Goal: Task Accomplishment & Management: Complete application form

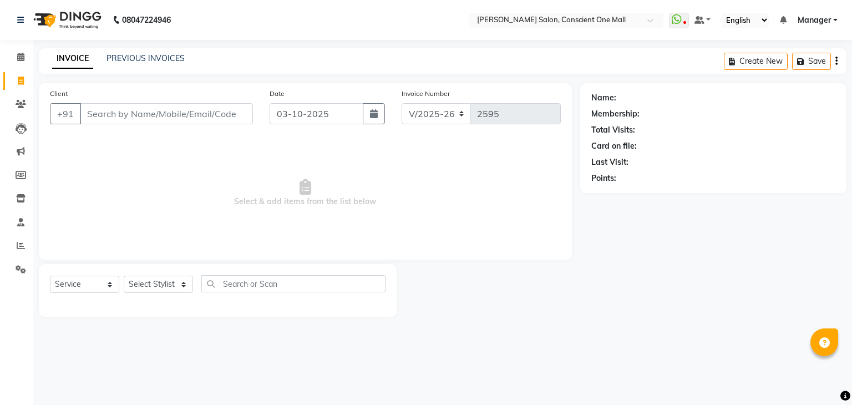
select select "7575"
select select "service"
click at [133, 59] on link "PREVIOUS INVOICES" at bounding box center [145, 58] width 78 height 10
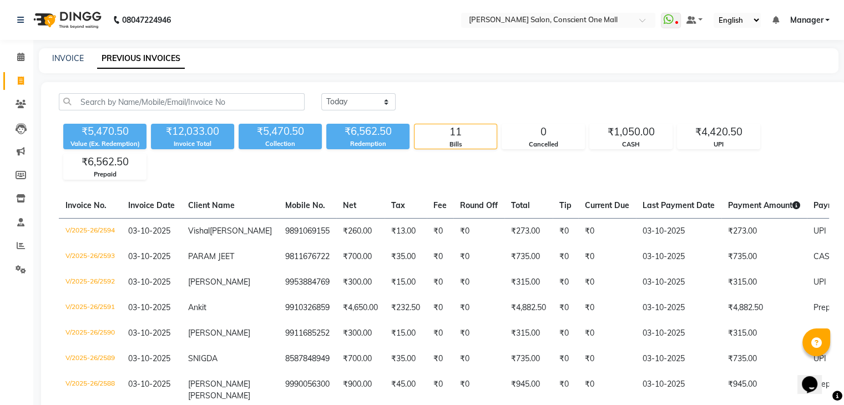
click at [60, 49] on div "INVOICE PREVIOUS INVOICES" at bounding box center [438, 60] width 799 height 25
click at [64, 61] on link "INVOICE" at bounding box center [68, 58] width 32 height 10
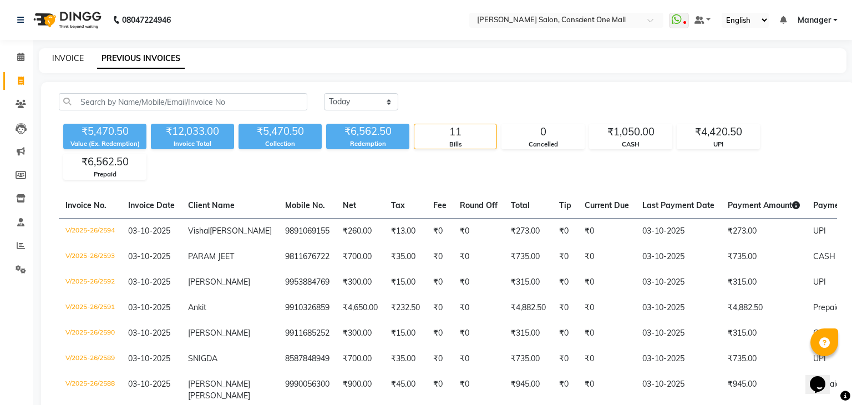
select select "service"
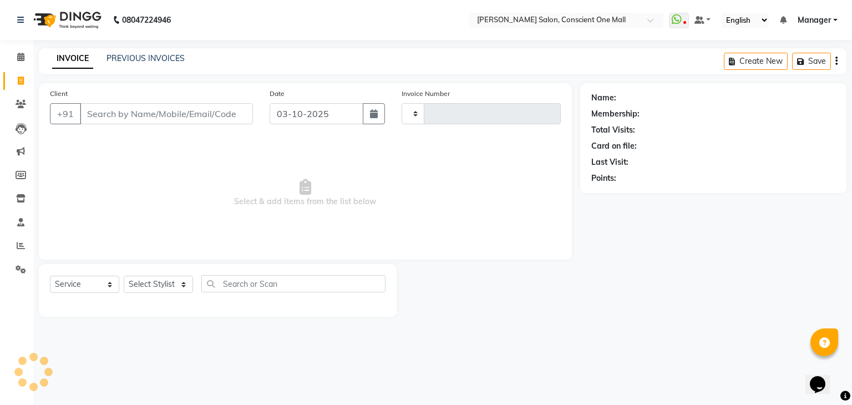
type input "2595"
select select "7575"
click at [184, 287] on select "Select Stylist [PERSON_NAME] AMIT [PERSON_NAME] [PERSON_NAME] [PERSON_NAME] [PE…" at bounding box center [158, 284] width 69 height 17
select select "67298"
click at [124, 276] on select "Select Stylist [PERSON_NAME] AMIT [PERSON_NAME] [PERSON_NAME] [PERSON_NAME] [PE…" at bounding box center [158, 284] width 69 height 17
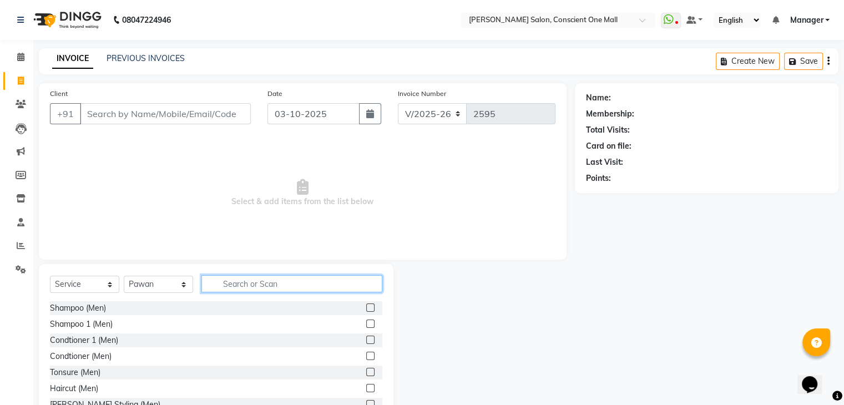
click at [245, 283] on input "text" at bounding box center [291, 283] width 181 height 17
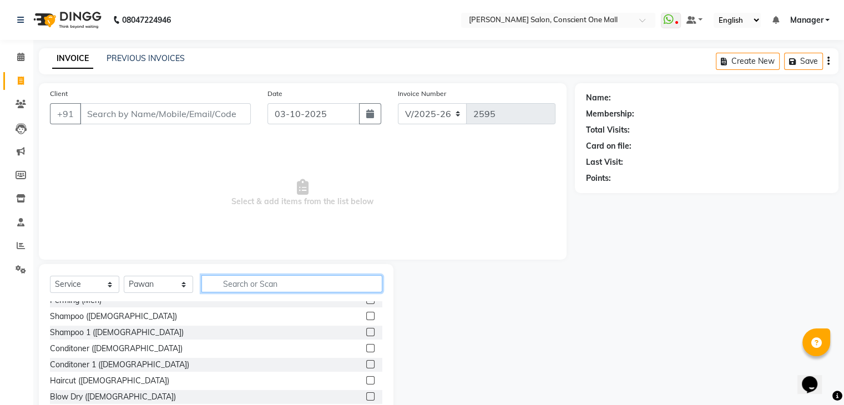
scroll to position [302, 0]
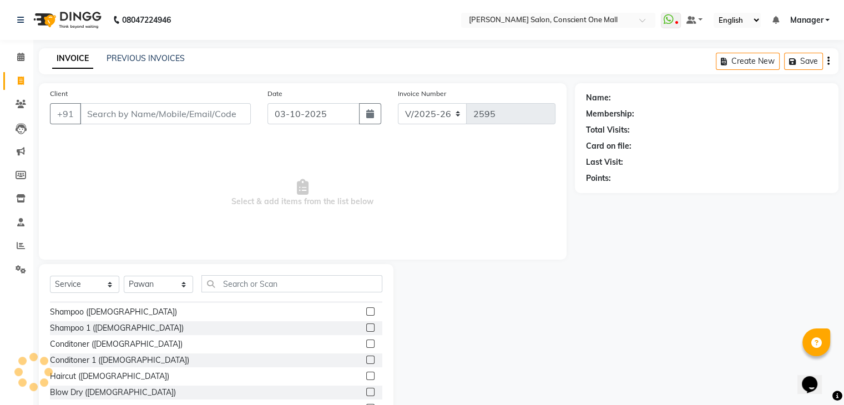
click at [366, 373] on label at bounding box center [370, 376] width 8 height 8
click at [366, 373] on input "checkbox" at bounding box center [369, 376] width 7 height 7
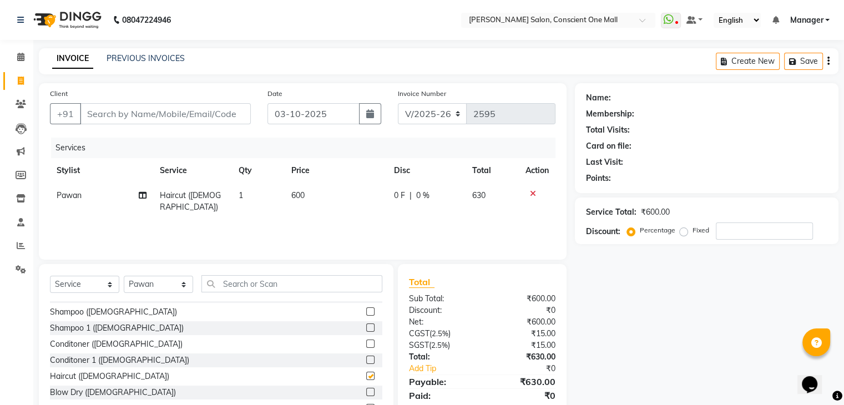
checkbox input "false"
click at [302, 196] on span "600" at bounding box center [297, 195] width 13 height 10
select select "67298"
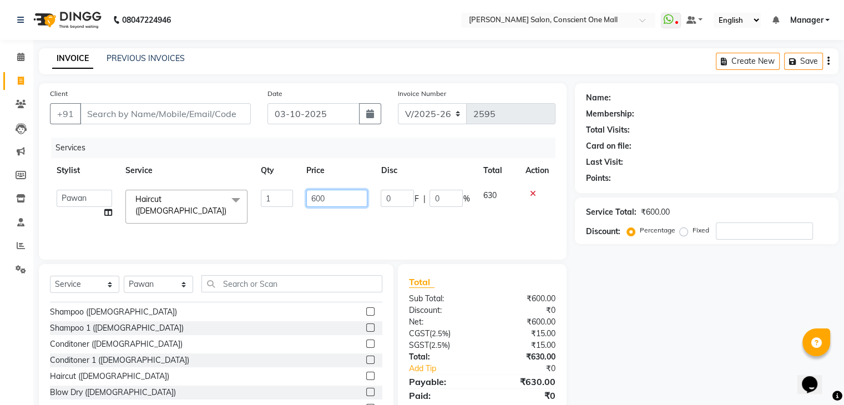
click at [326, 196] on input "600" at bounding box center [336, 198] width 61 height 17
type input "6"
type input "1000"
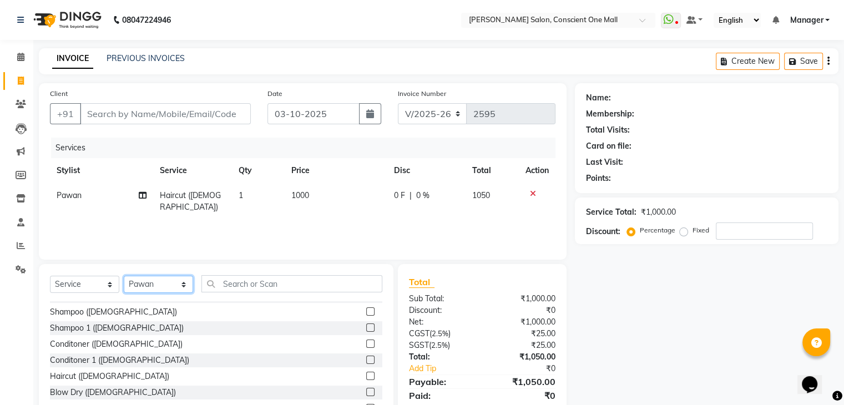
click at [177, 280] on select "Select Stylist [PERSON_NAME] AMIT [PERSON_NAME] [PERSON_NAME] [PERSON_NAME] [PE…" at bounding box center [158, 284] width 69 height 17
select select "89007"
click at [124, 276] on select "Select Stylist [PERSON_NAME] AMIT [PERSON_NAME] [PERSON_NAME] [PERSON_NAME] [PE…" at bounding box center [158, 284] width 69 height 17
click at [252, 282] on input "text" at bounding box center [291, 283] width 181 height 17
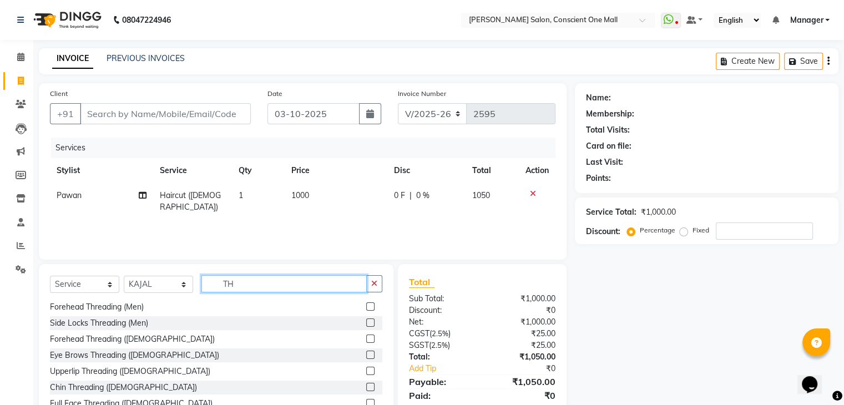
scroll to position [49, 0]
type input "TH"
click at [366, 340] on label at bounding box center [370, 339] width 8 height 8
click at [366, 340] on input "checkbox" at bounding box center [369, 339] width 7 height 7
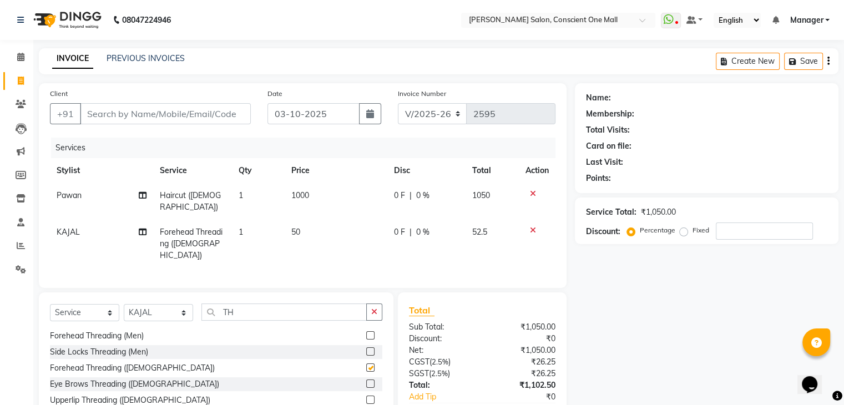
checkbox input "false"
click at [366, 395] on label at bounding box center [370, 399] width 8 height 8
click at [366, 397] on input "checkbox" at bounding box center [369, 400] width 7 height 7
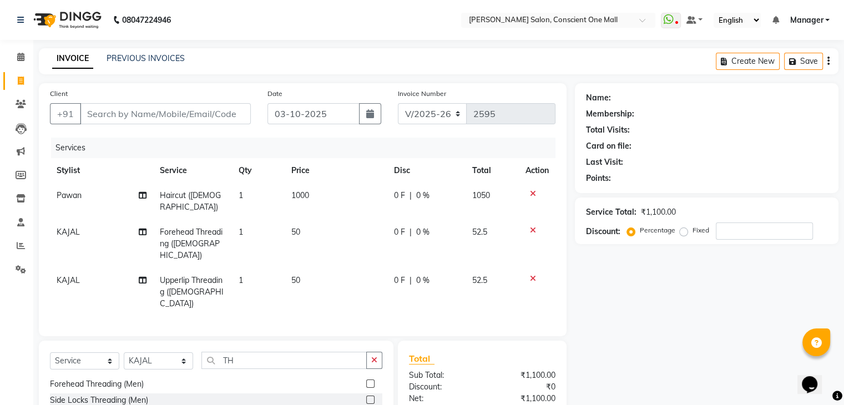
checkbox input "false"
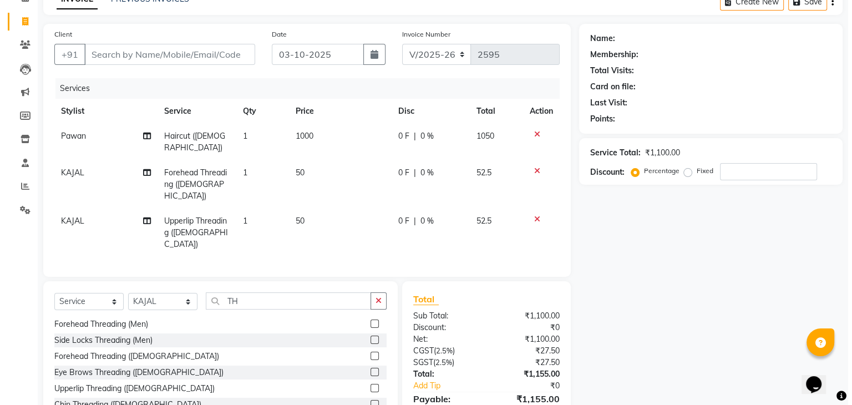
scroll to position [90, 0]
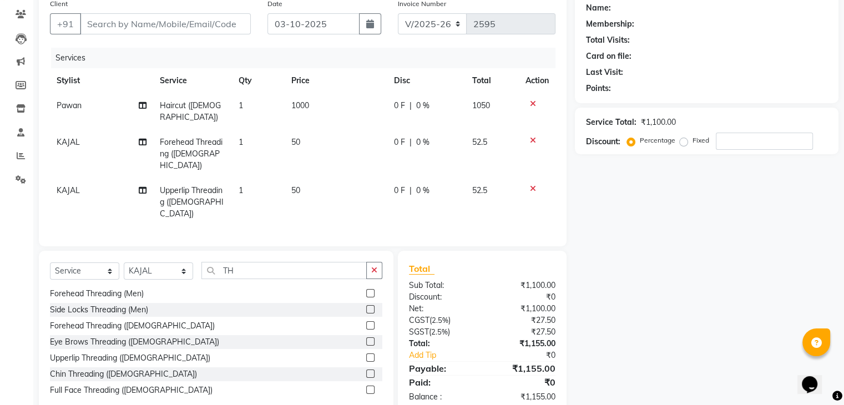
click at [366, 369] on label at bounding box center [370, 373] width 8 height 8
click at [366, 370] on input "checkbox" at bounding box center [369, 373] width 7 height 7
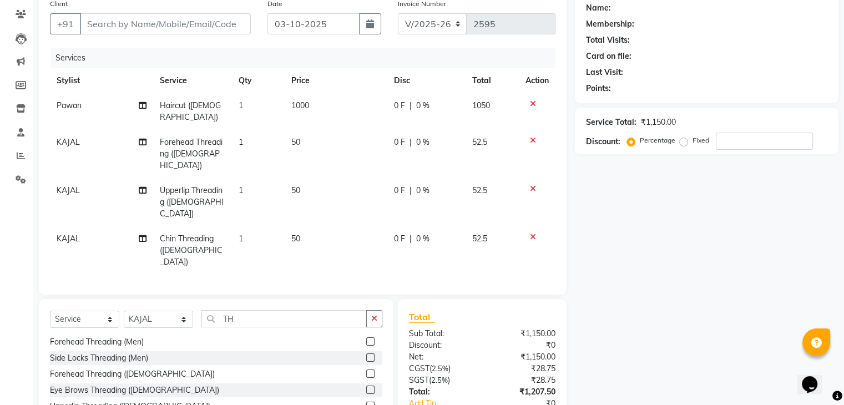
checkbox input "false"
click at [291, 233] on span "50" at bounding box center [295, 238] width 9 height 10
select select "89007"
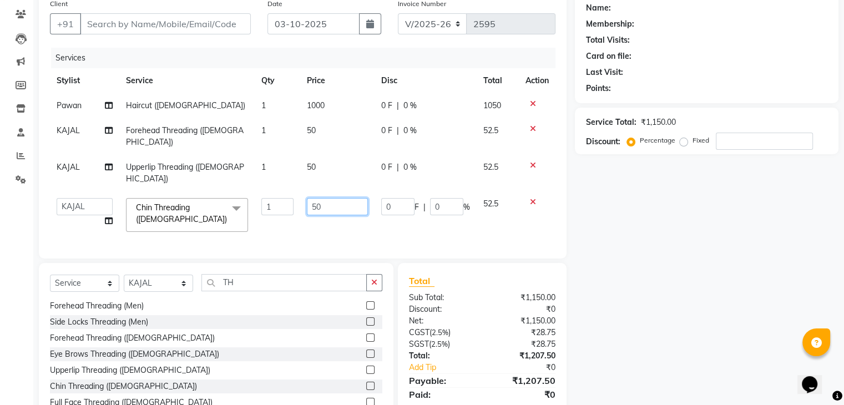
click at [351, 198] on input "50" at bounding box center [337, 206] width 61 height 17
type input "5"
type input "100"
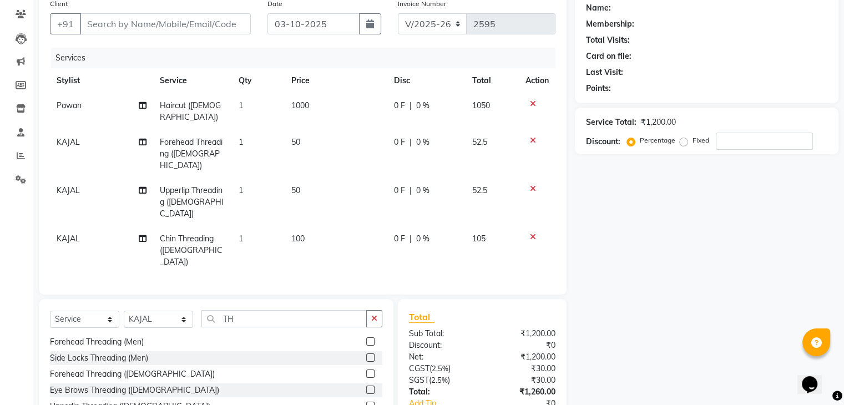
click at [314, 178] on td "50" at bounding box center [335, 202] width 103 height 48
select select "89007"
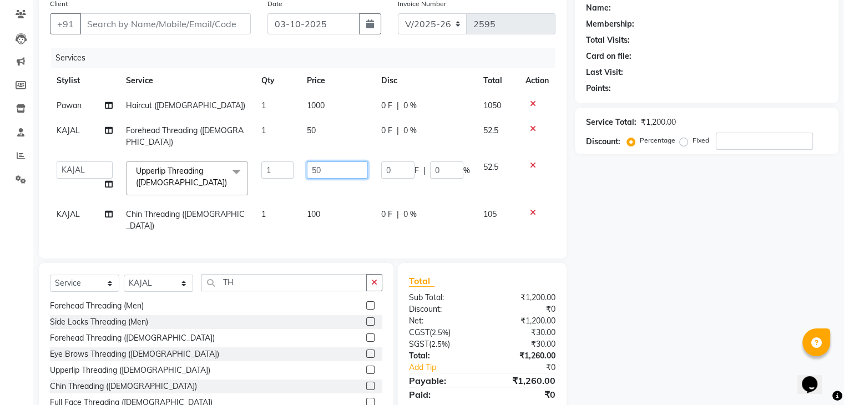
click at [326, 161] on input "50" at bounding box center [337, 169] width 61 height 17
type input "5"
type input "80"
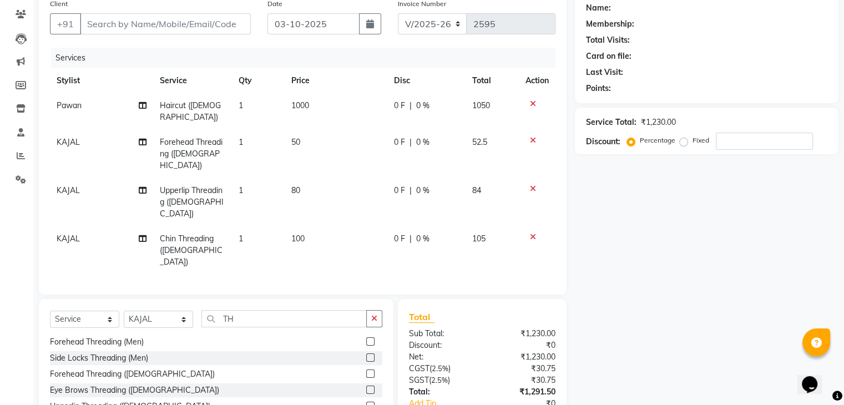
click at [319, 130] on td "50" at bounding box center [335, 154] width 103 height 48
select select "89007"
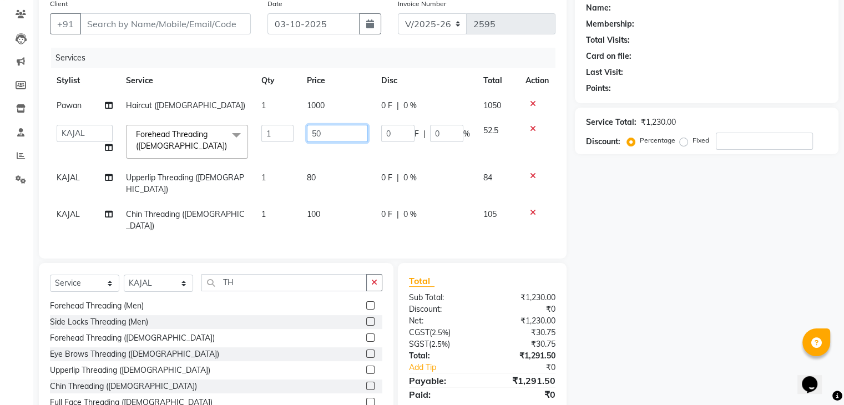
click at [321, 138] on input "50" at bounding box center [337, 133] width 61 height 17
type input "5"
type input "80"
click at [322, 202] on td "100" at bounding box center [337, 220] width 74 height 37
select select "89007"
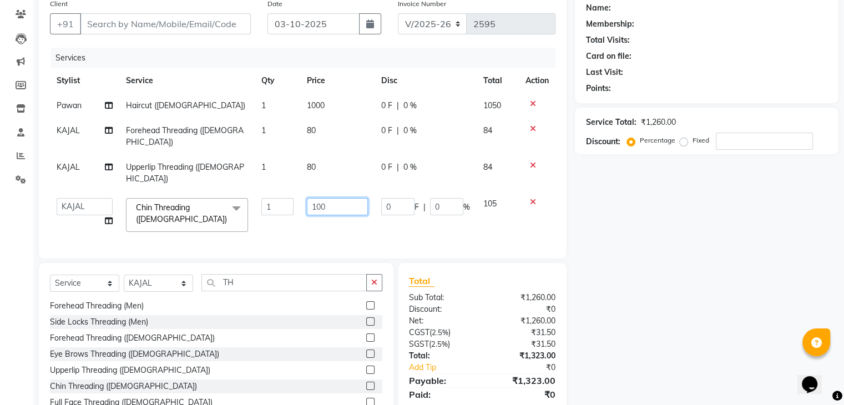
click at [335, 198] on input "100" at bounding box center [337, 206] width 61 height 17
type input "1"
type input "50"
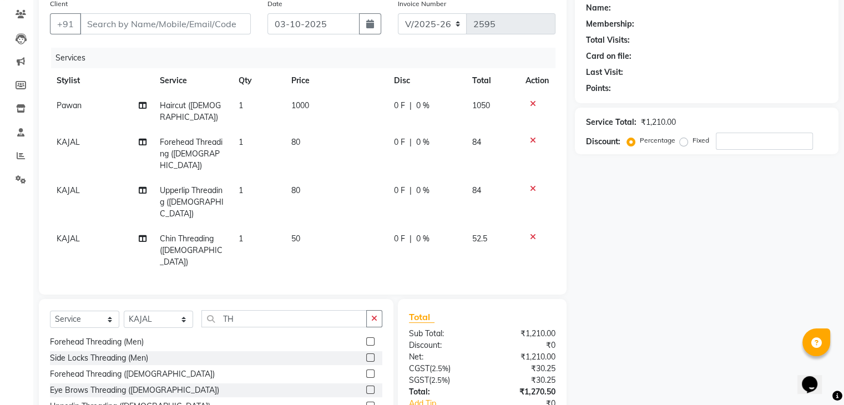
click at [377, 226] on tr "[PERSON_NAME] Threading ([DEMOGRAPHIC_DATA]) 1 50 0 F | 0 % 52.5" at bounding box center [302, 250] width 505 height 48
click at [171, 25] on input "Client" at bounding box center [165, 23] width 171 height 21
type input "7"
type input "0"
type input "7289808065"
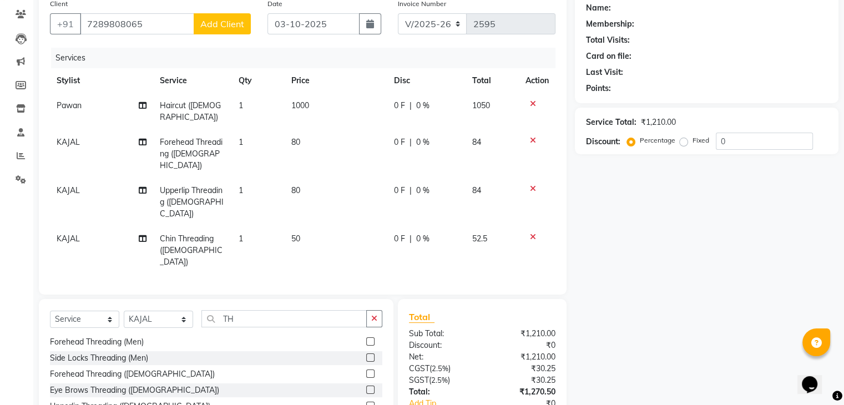
click at [209, 21] on span "Add Client" at bounding box center [222, 23] width 44 height 11
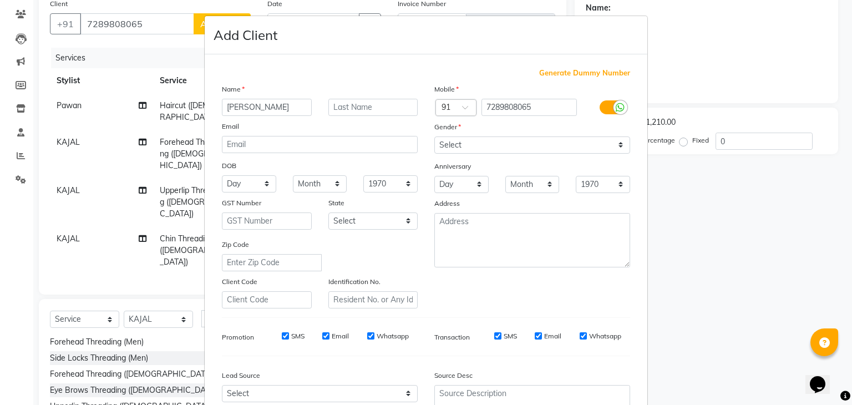
type input "[PERSON_NAME]"
click at [355, 104] on input "text" at bounding box center [373, 107] width 90 height 17
click at [492, 149] on select "Select [DEMOGRAPHIC_DATA] [DEMOGRAPHIC_DATA] Other Prefer Not To Say" at bounding box center [532, 144] width 196 height 17
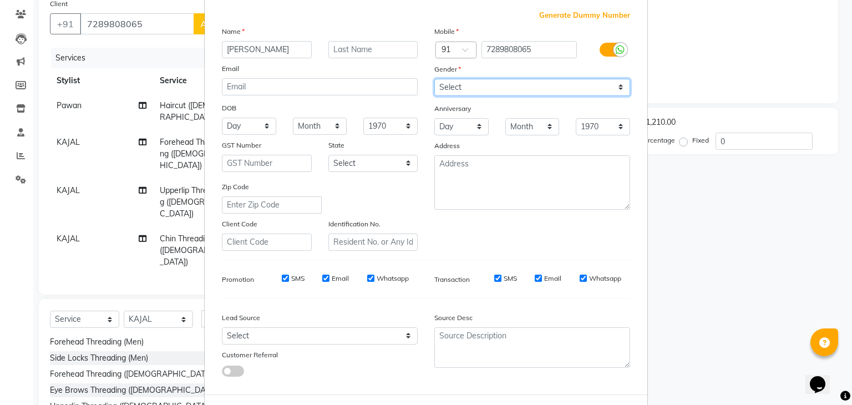
scroll to position [58, 0]
click at [473, 92] on select "Select [DEMOGRAPHIC_DATA] [DEMOGRAPHIC_DATA] Other Prefer Not To Say" at bounding box center [532, 87] width 196 height 17
select select "[DEMOGRAPHIC_DATA]"
click at [434, 79] on select "Select [DEMOGRAPHIC_DATA] [DEMOGRAPHIC_DATA] Other Prefer Not To Say" at bounding box center [532, 87] width 196 height 17
drag, startPoint x: 472, startPoint y: 129, endPoint x: 450, endPoint y: 44, distance: 88.2
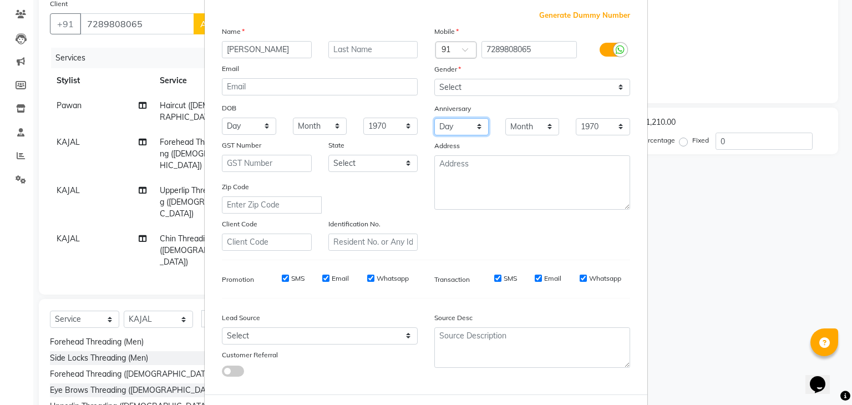
click at [450, 48] on div "Mobile Country Code × 91 7289808065 Gender Select [DEMOGRAPHIC_DATA] [DEMOGRAPH…" at bounding box center [532, 138] width 212 height 225
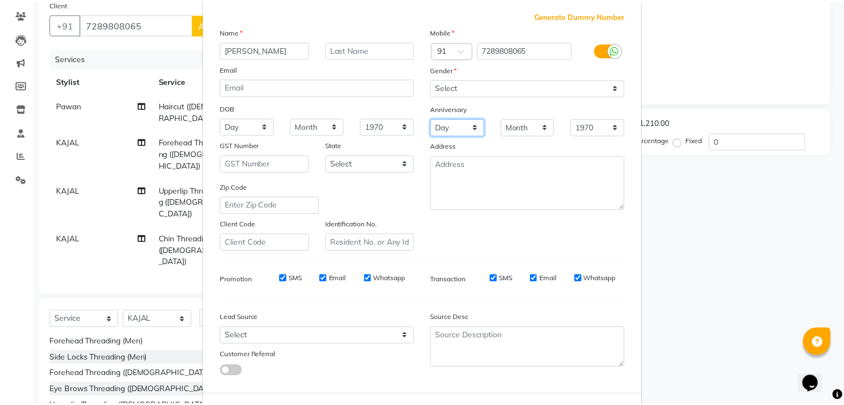
scroll to position [113, 0]
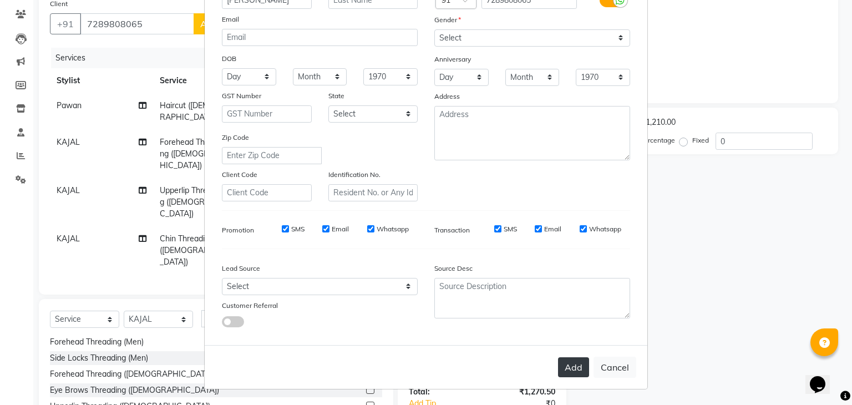
click at [575, 364] on button "Add" at bounding box center [573, 367] width 31 height 20
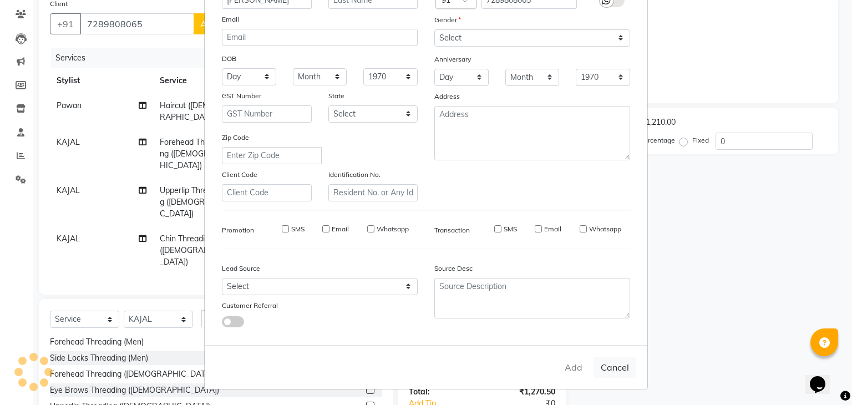
select select
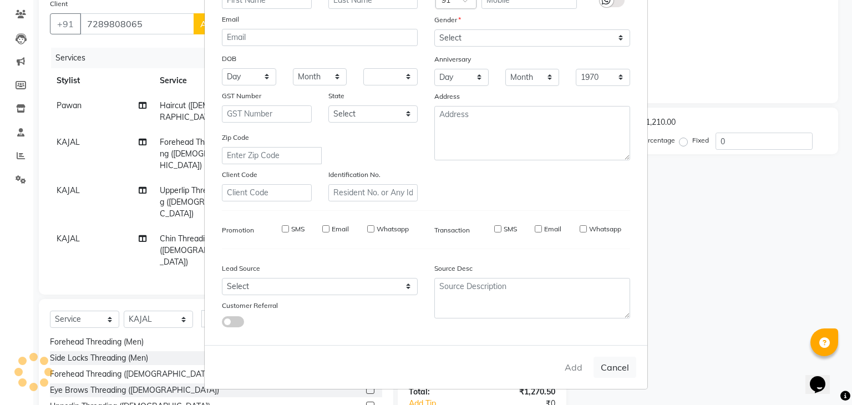
select select
checkbox input "false"
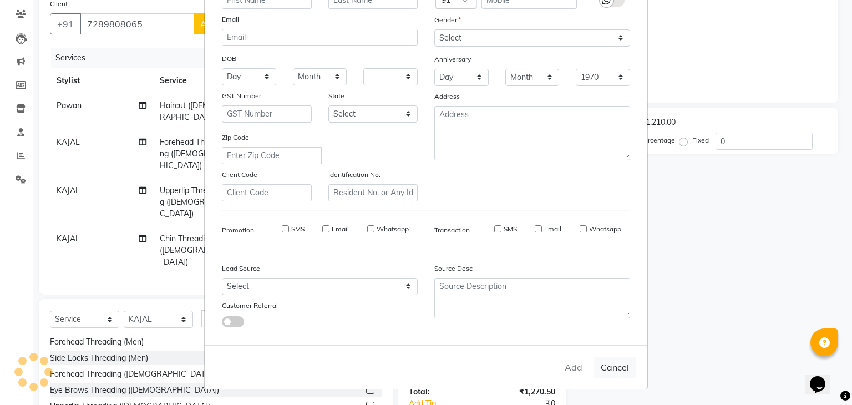
checkbox input "false"
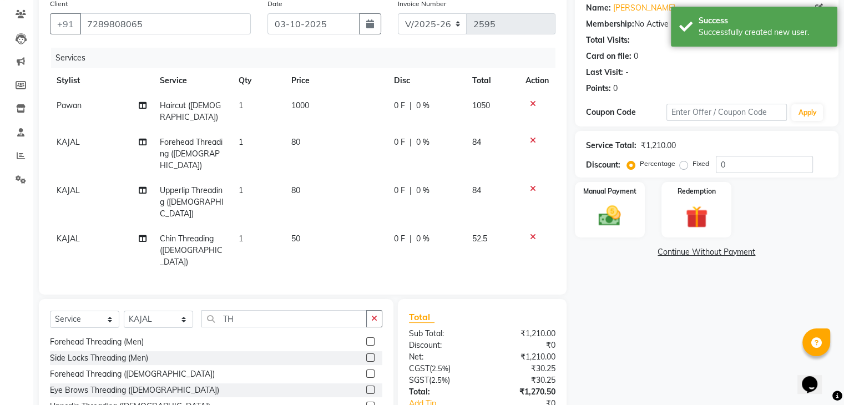
scroll to position [126, 0]
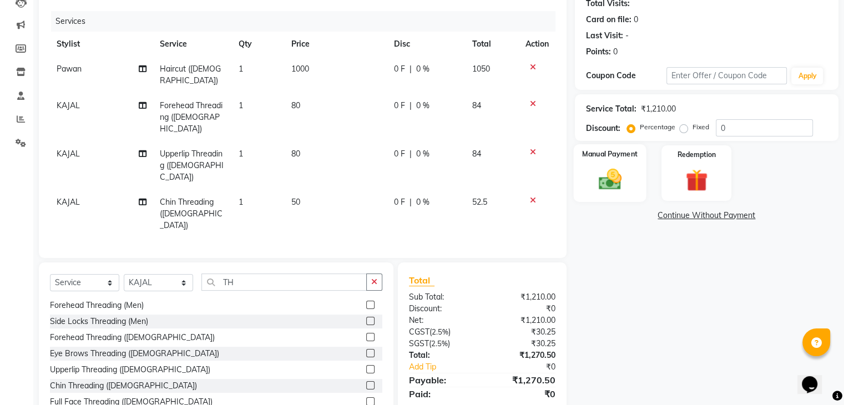
click at [588, 172] on div "Manual Payment" at bounding box center [609, 172] width 73 height 57
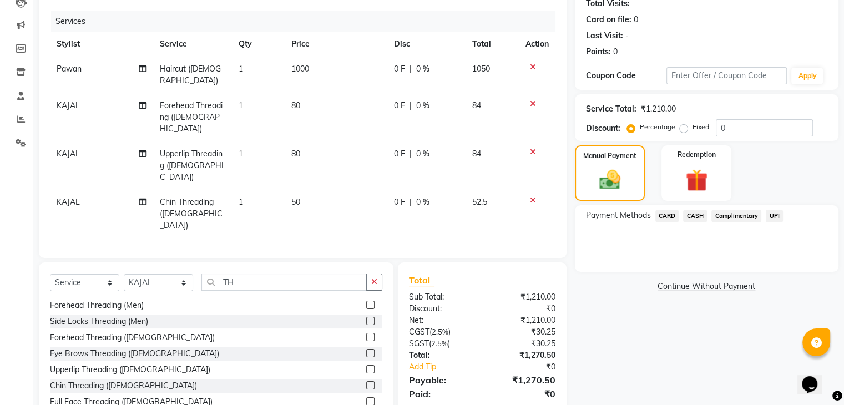
click at [772, 215] on span "UPI" at bounding box center [773, 216] width 17 height 13
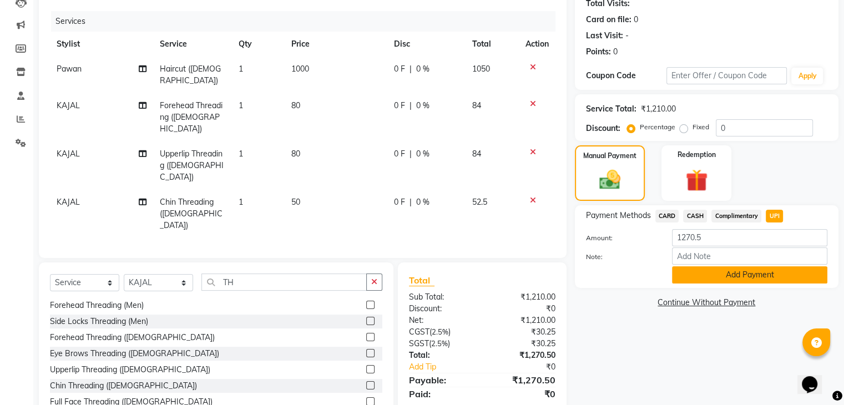
click at [716, 271] on button "Add Payment" at bounding box center [749, 274] width 155 height 17
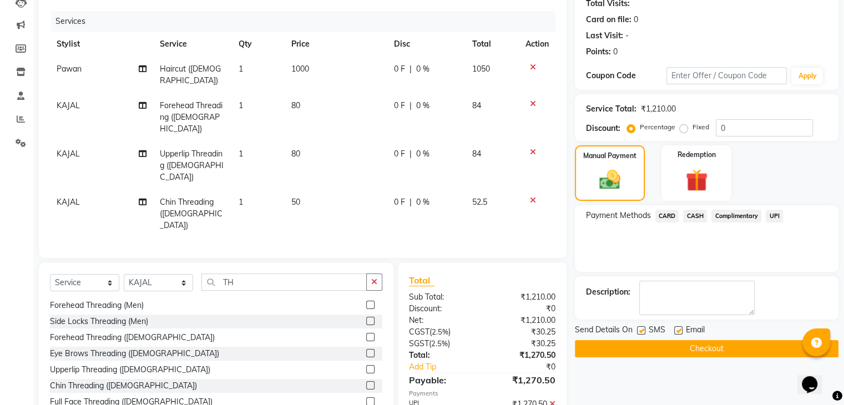
scroll to position [149, 0]
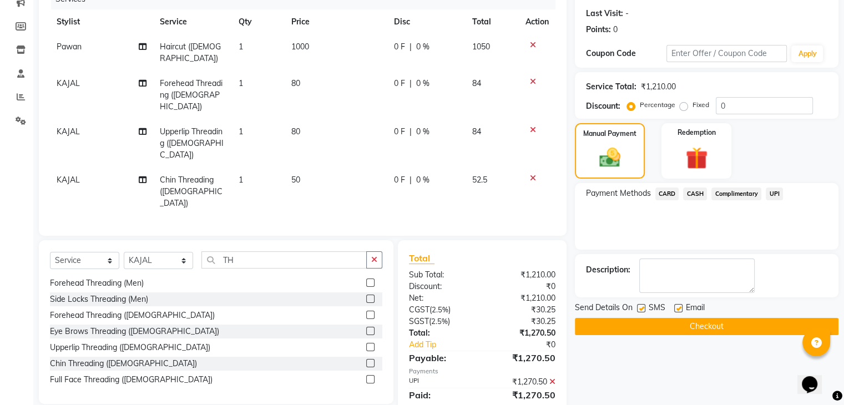
click at [679, 318] on button "Checkout" at bounding box center [706, 326] width 263 height 17
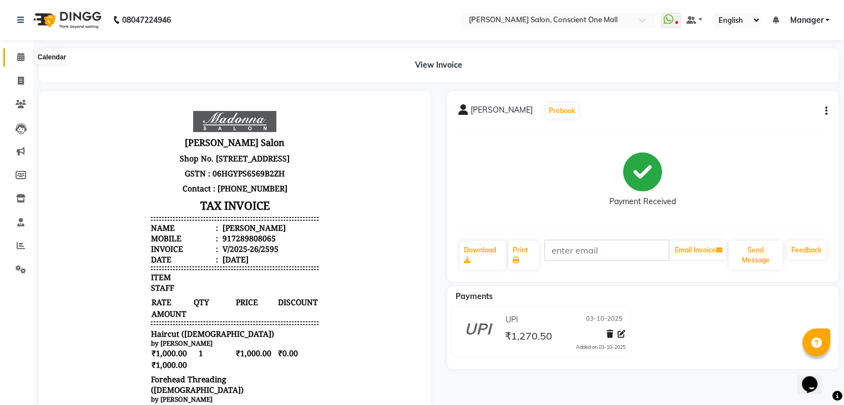
click at [24, 57] on icon at bounding box center [20, 57] width 7 height 8
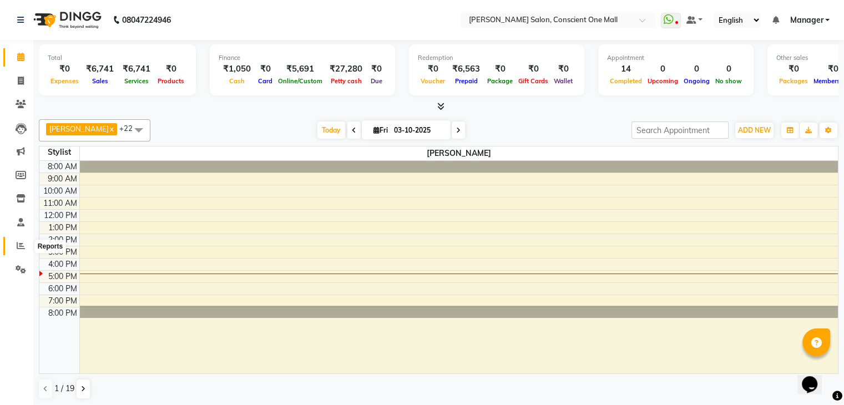
click at [22, 247] on icon at bounding box center [21, 245] width 8 height 8
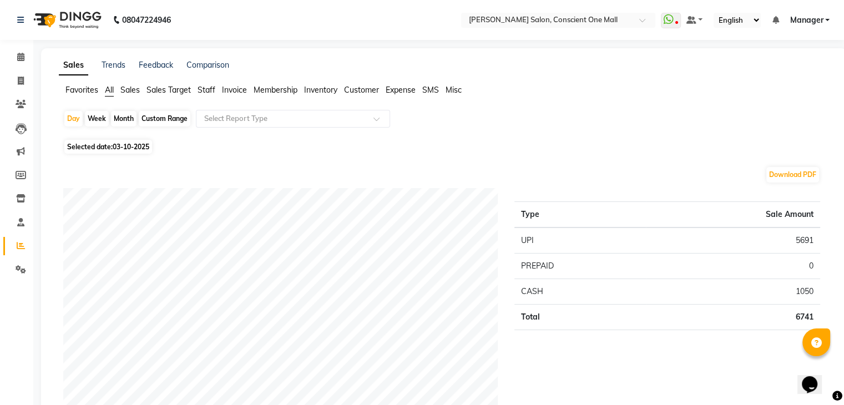
click at [206, 88] on span "Staff" at bounding box center [206, 90] width 18 height 10
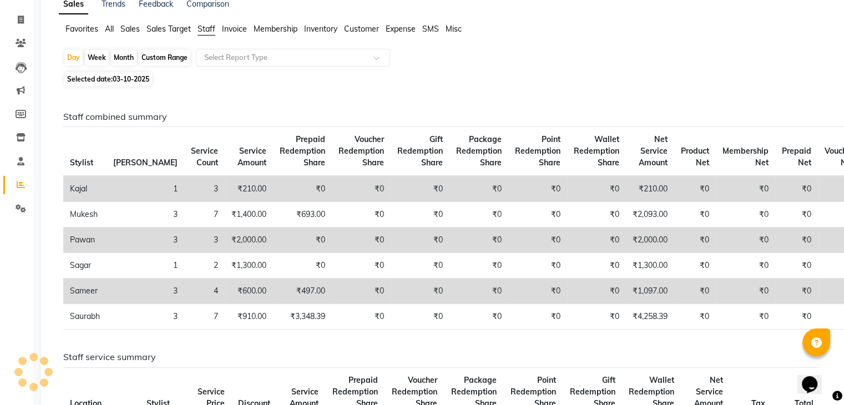
scroll to position [60, 0]
click at [123, 58] on div "Month" at bounding box center [124, 59] width 26 height 16
select select "10"
select select "2025"
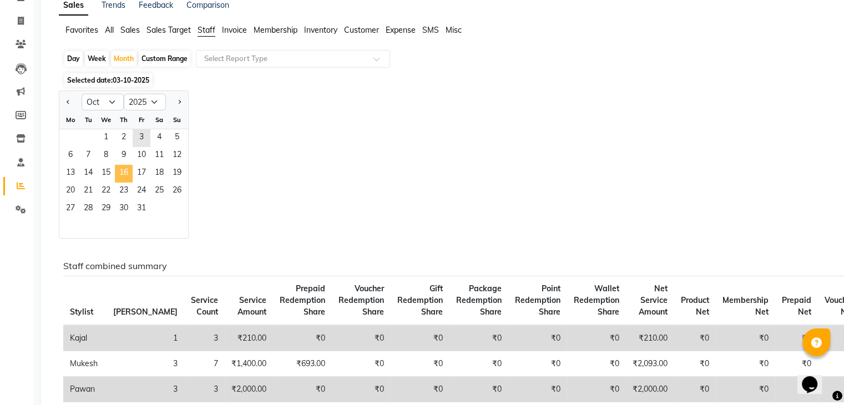
click at [124, 179] on span "16" at bounding box center [124, 174] width 18 height 18
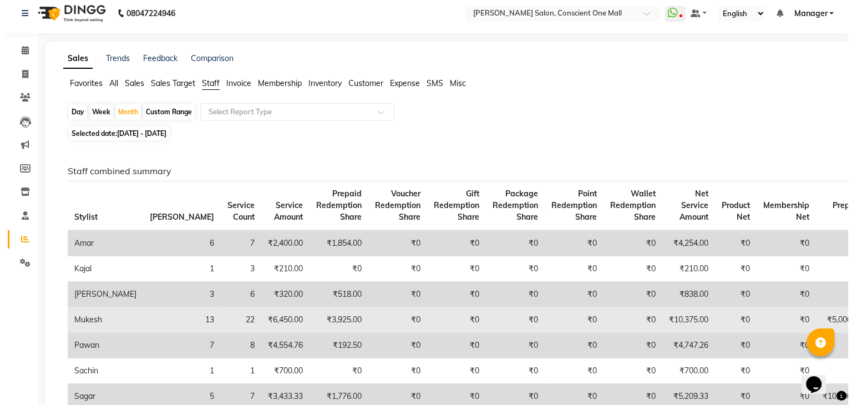
scroll to position [0, 0]
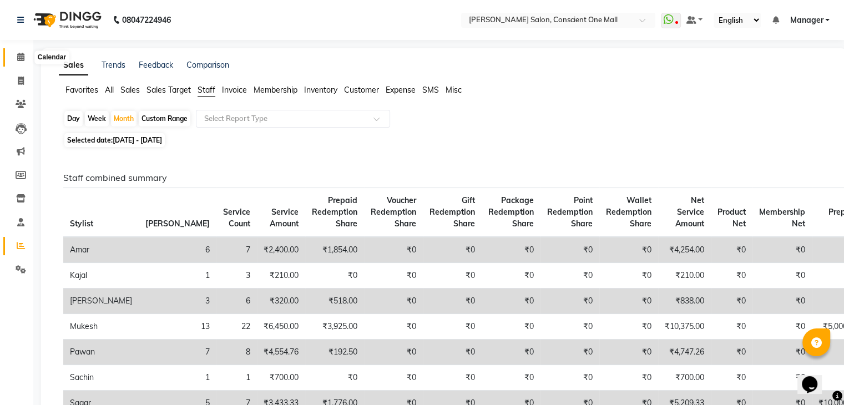
click at [16, 54] on span at bounding box center [20, 57] width 19 height 13
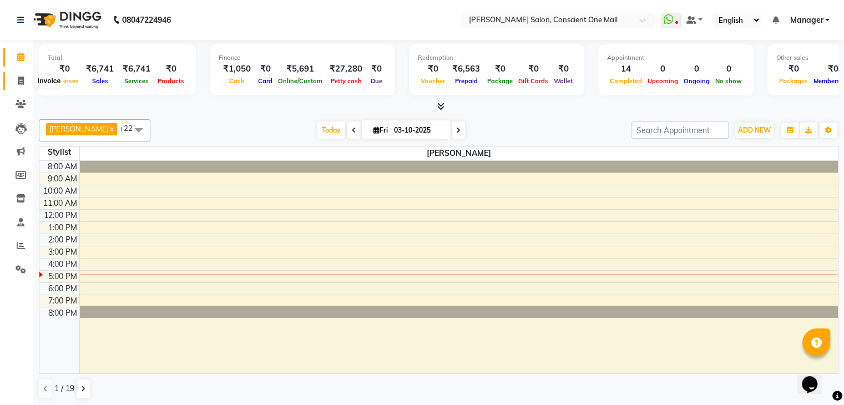
click at [18, 83] on icon at bounding box center [21, 81] width 6 height 8
select select "service"
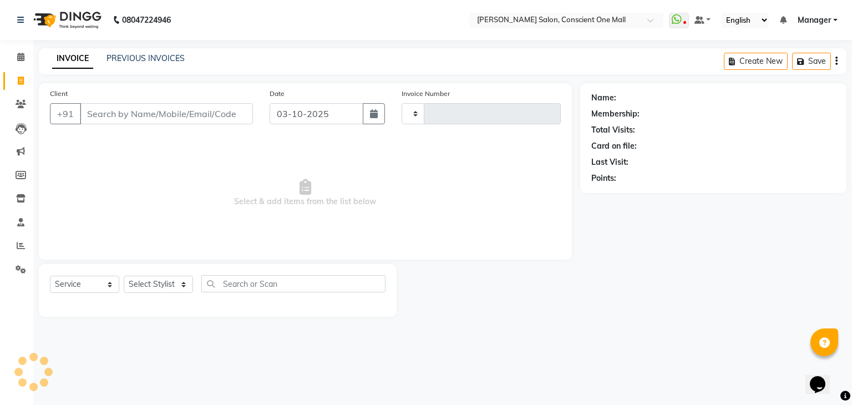
type input "2596"
select select "7575"
click at [186, 284] on select "Select Stylist [PERSON_NAME] AMIT [PERSON_NAME] [PERSON_NAME] [PERSON_NAME] [PE…" at bounding box center [158, 284] width 69 height 17
select select "67299"
click at [124, 276] on select "Select Stylist [PERSON_NAME] AMIT [PERSON_NAME] [PERSON_NAME] [PERSON_NAME] [PE…" at bounding box center [158, 284] width 69 height 17
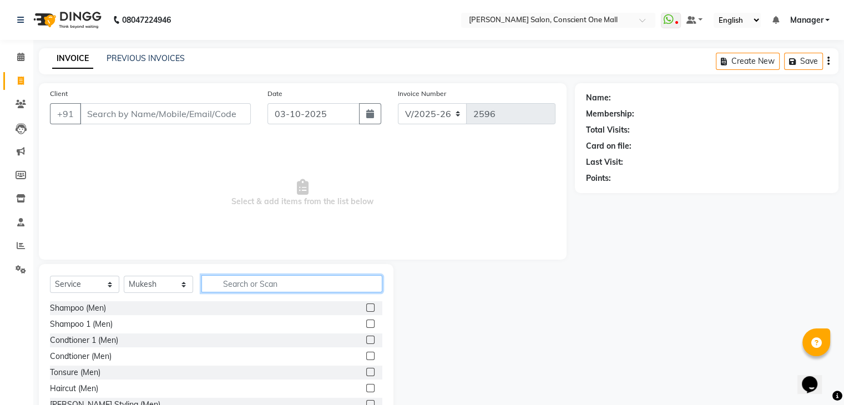
click at [245, 289] on input "text" at bounding box center [291, 283] width 181 height 17
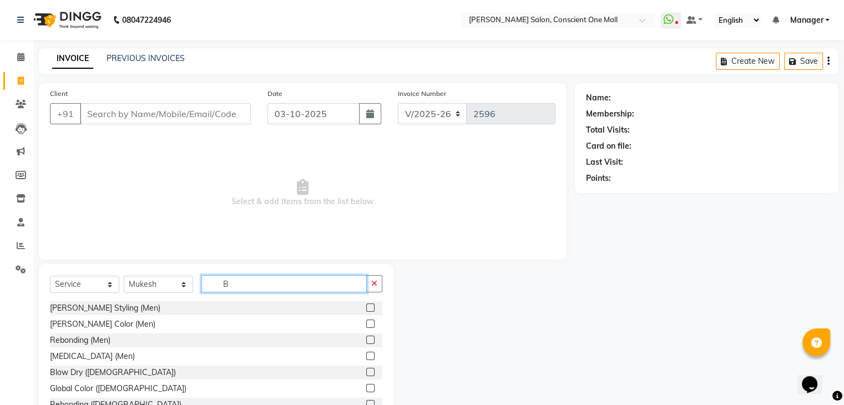
type input "B"
click at [366, 310] on label at bounding box center [370, 307] width 8 height 8
click at [366, 310] on input "checkbox" at bounding box center [369, 307] width 7 height 7
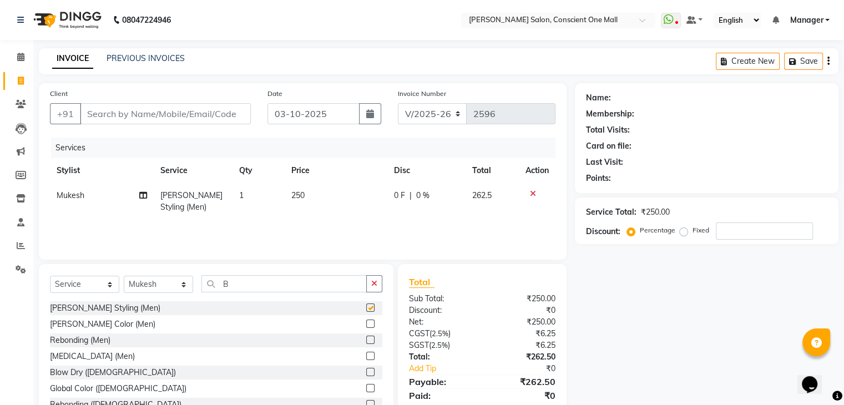
checkbox input "false"
click at [307, 195] on td "250" at bounding box center [335, 201] width 103 height 37
select select "67299"
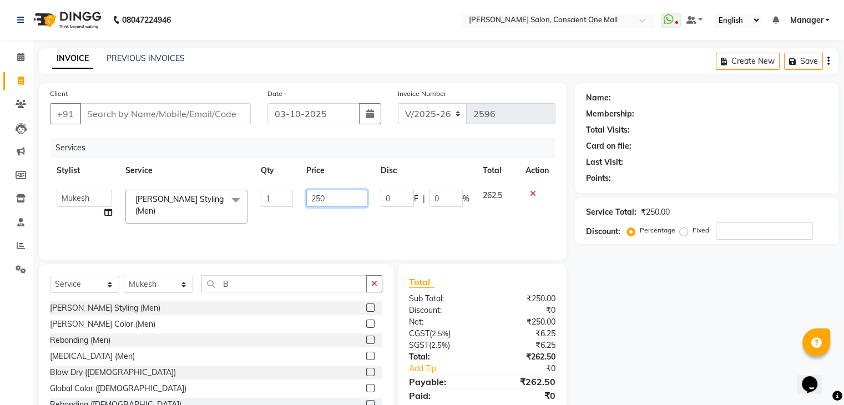
click at [337, 204] on input "250" at bounding box center [336, 198] width 61 height 17
type input "2"
type input "300"
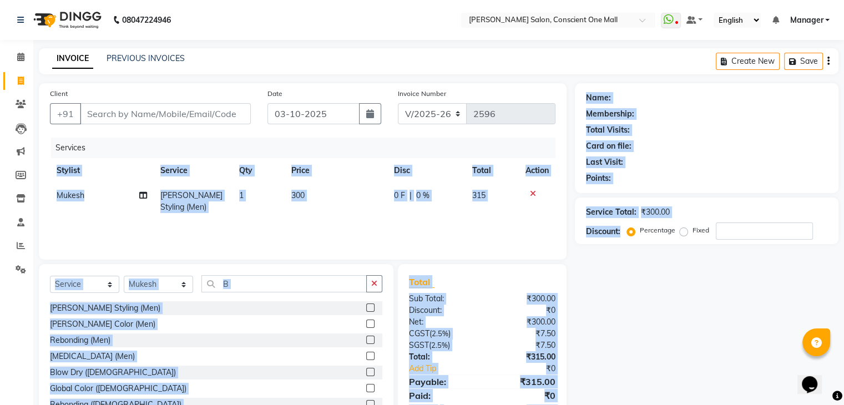
drag, startPoint x: 613, startPoint y: 294, endPoint x: 312, endPoint y: 136, distance: 340.3
click at [312, 136] on div "Client +91 Date [DATE] Invoice Number V/2025 V/[PHONE_NUMBER] Services Stylist …" at bounding box center [439, 255] width 816 height 344
click at [671, 144] on div "Card on file:" at bounding box center [706, 146] width 241 height 12
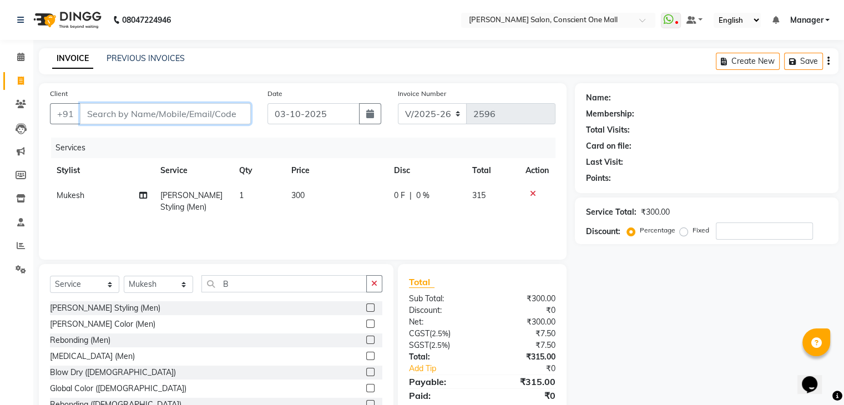
click at [219, 116] on input "Client" at bounding box center [165, 113] width 171 height 21
type input "9"
type input "0"
type input "9871160269"
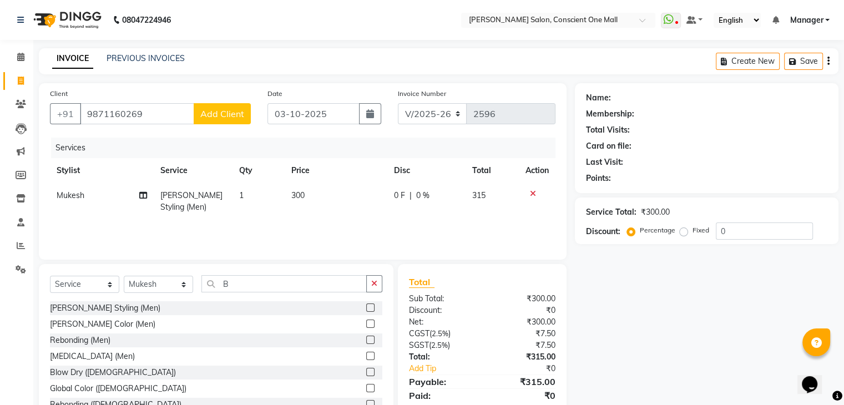
click at [219, 116] on span "Add Client" at bounding box center [222, 113] width 44 height 11
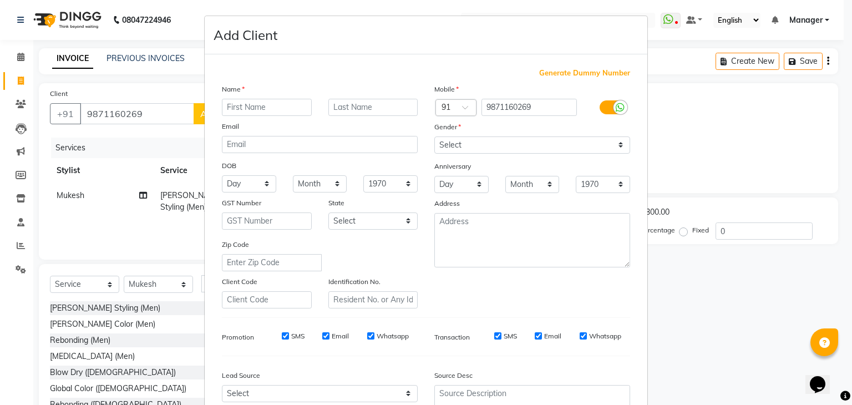
click at [224, 114] on input "text" at bounding box center [267, 107] width 90 height 17
type input "ANUP"
click at [563, 143] on select "Select [DEMOGRAPHIC_DATA] [DEMOGRAPHIC_DATA] Other Prefer Not To Say" at bounding box center [532, 144] width 196 height 17
select select "[DEMOGRAPHIC_DATA]"
click at [434, 137] on select "Select [DEMOGRAPHIC_DATA] [DEMOGRAPHIC_DATA] Other Prefer Not To Say" at bounding box center [532, 144] width 196 height 17
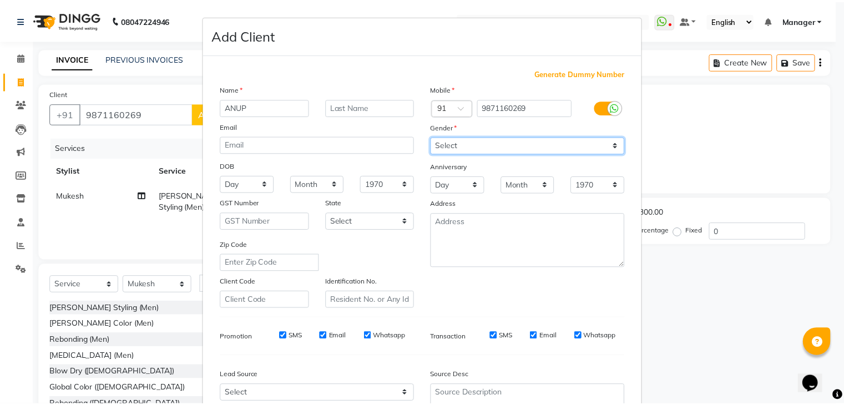
scroll to position [113, 0]
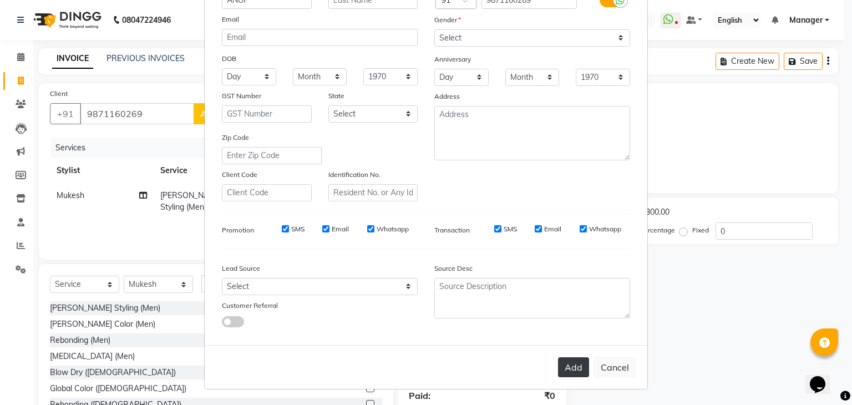
click at [570, 367] on button "Add" at bounding box center [573, 367] width 31 height 20
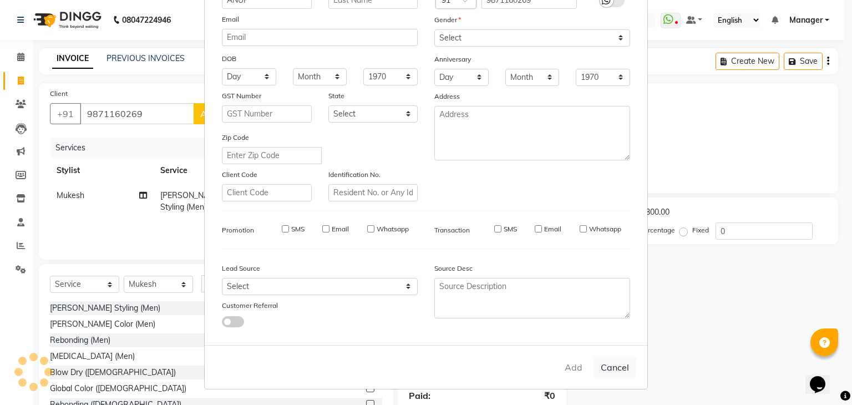
select select
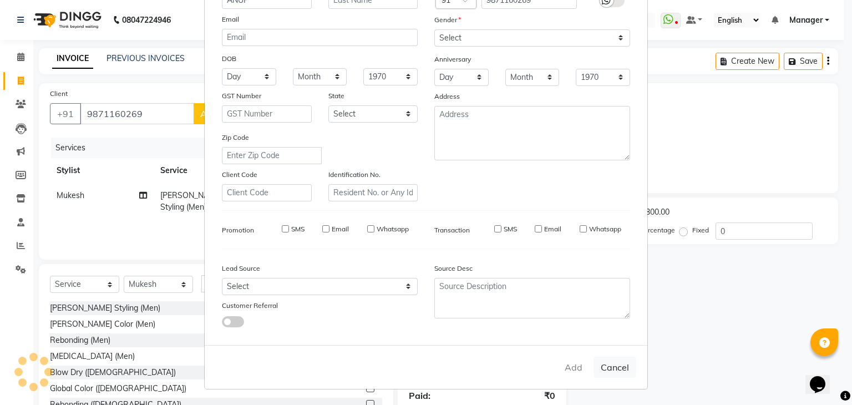
select select
checkbox input "false"
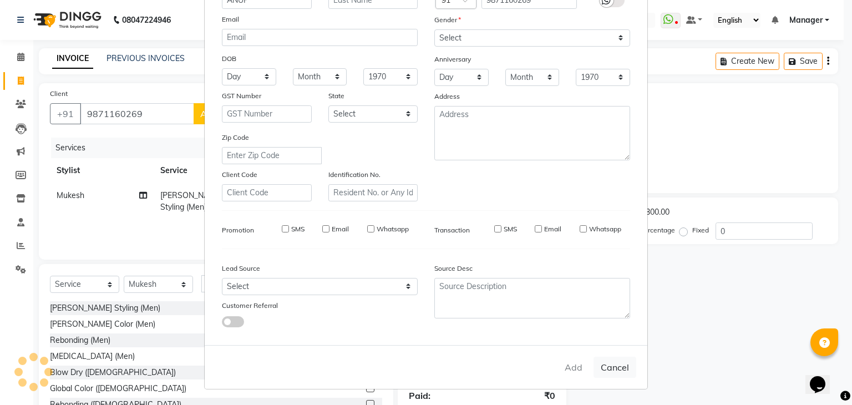
checkbox input "false"
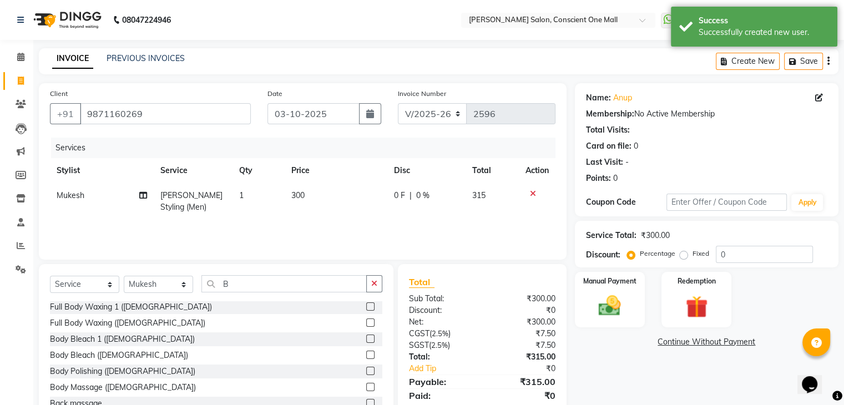
scroll to position [40, 0]
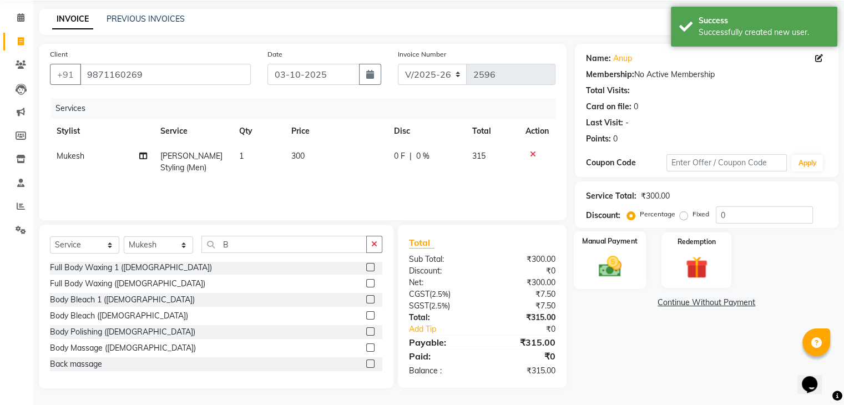
click at [613, 260] on img at bounding box center [609, 266] width 37 height 27
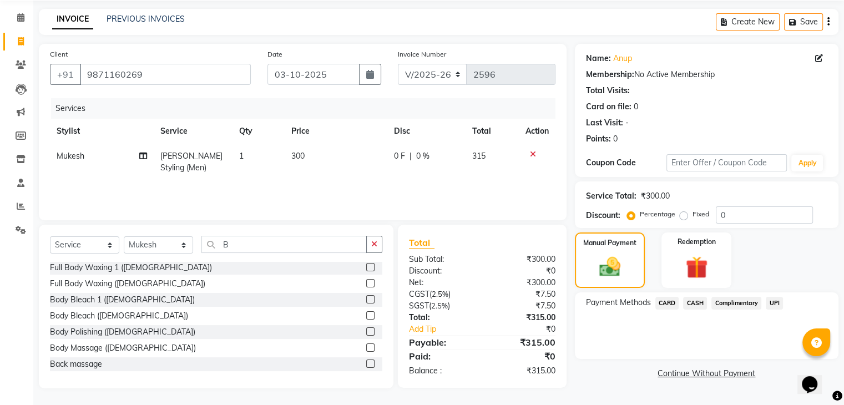
click at [772, 303] on span "UPI" at bounding box center [773, 303] width 17 height 13
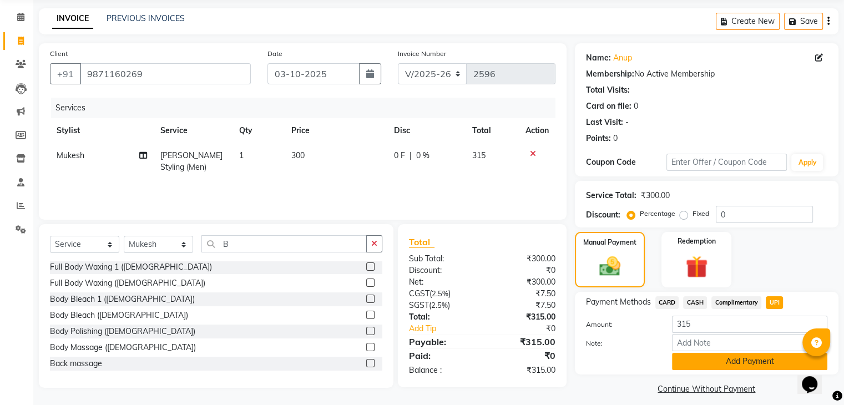
click at [763, 363] on button "Add Payment" at bounding box center [749, 361] width 155 height 17
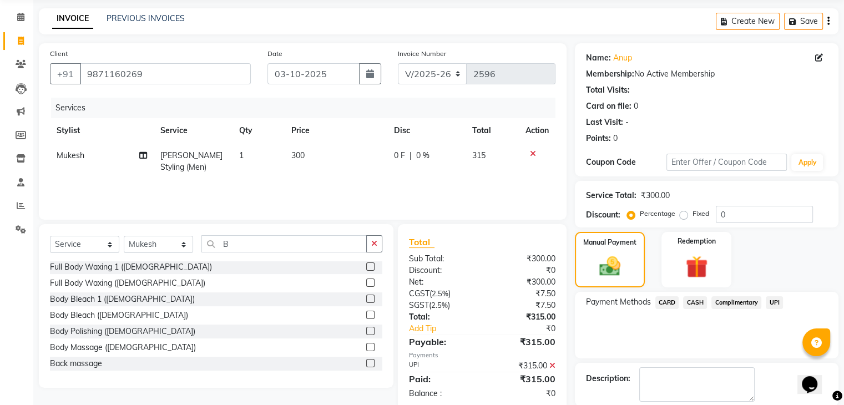
scroll to position [95, 0]
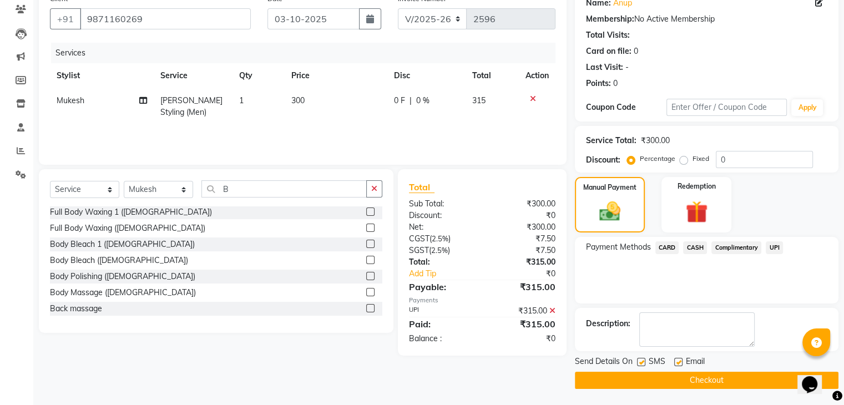
click at [680, 382] on button "Checkout" at bounding box center [706, 380] width 263 height 17
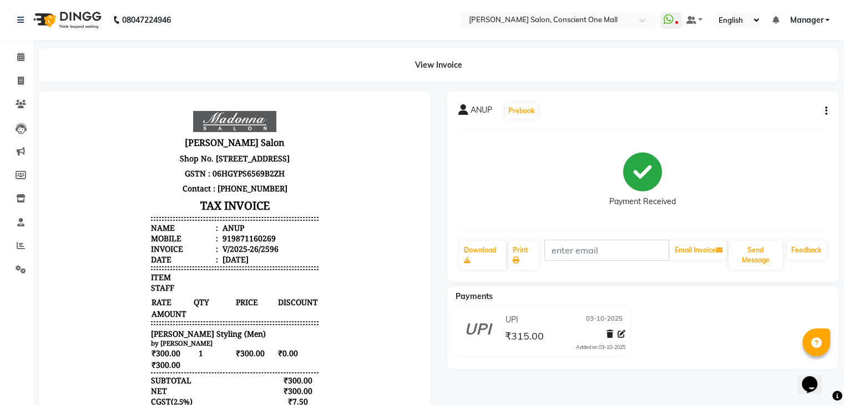
select select "service"
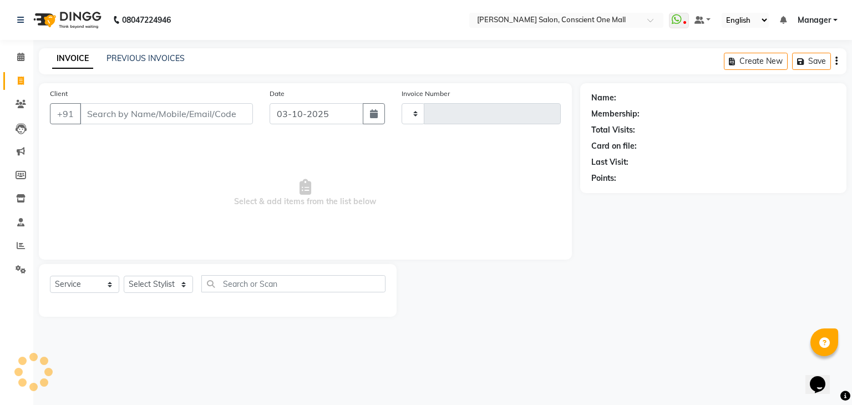
type input "2597"
select select "7575"
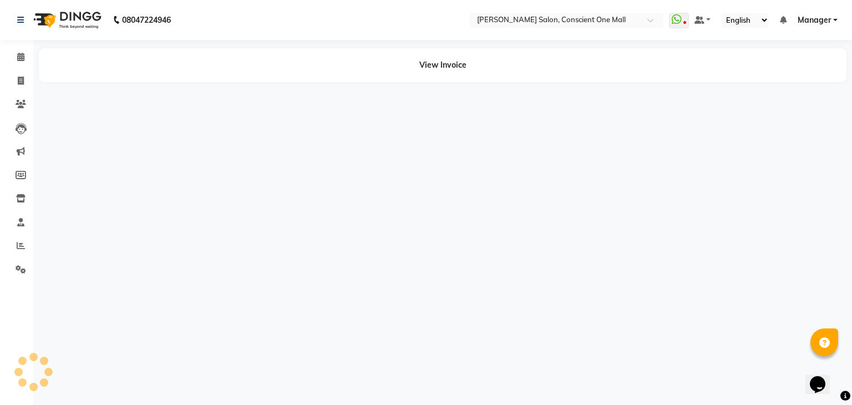
select select "7575"
select select "service"
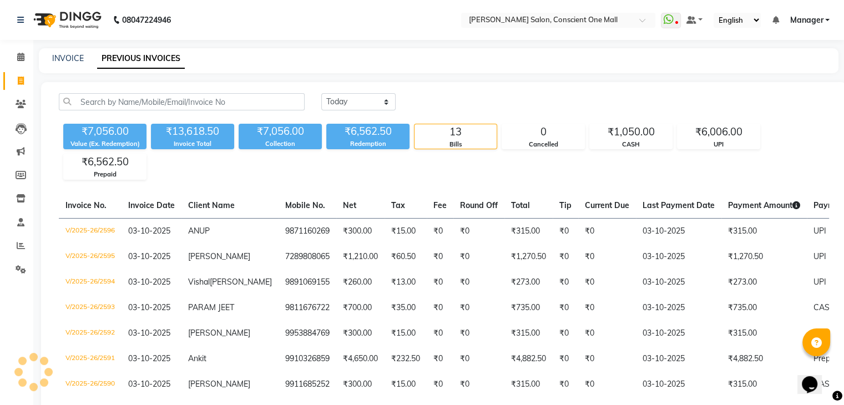
select select "service"
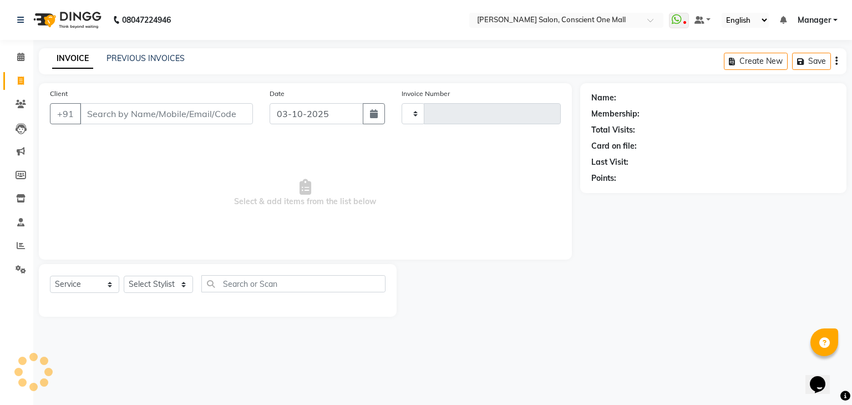
type input "2597"
select select "7575"
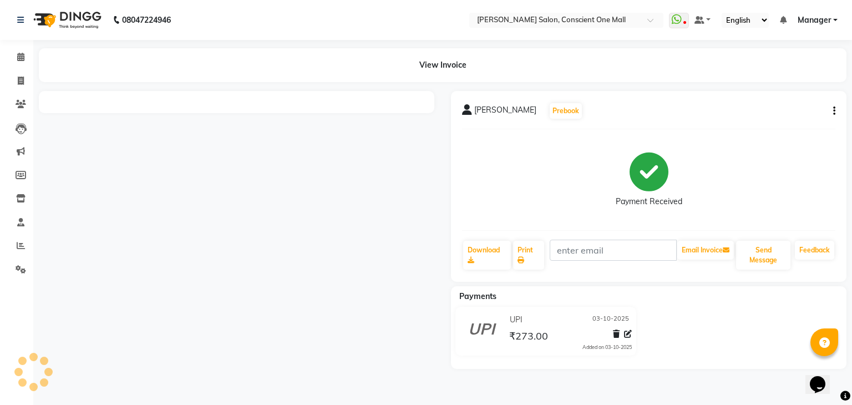
select select "service"
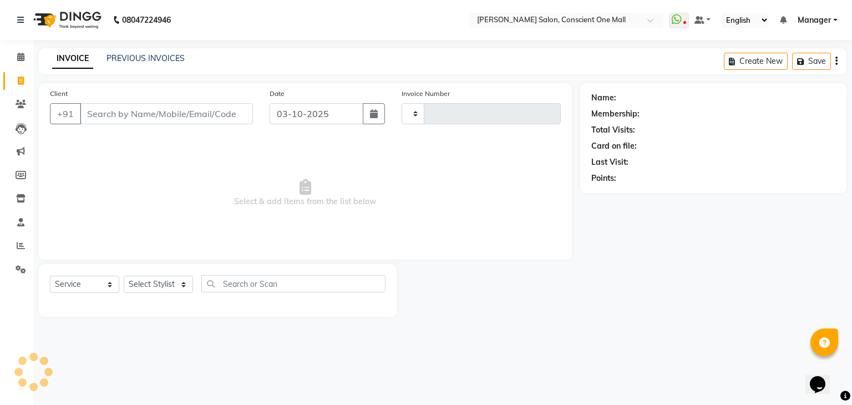
type input "2597"
select select "7575"
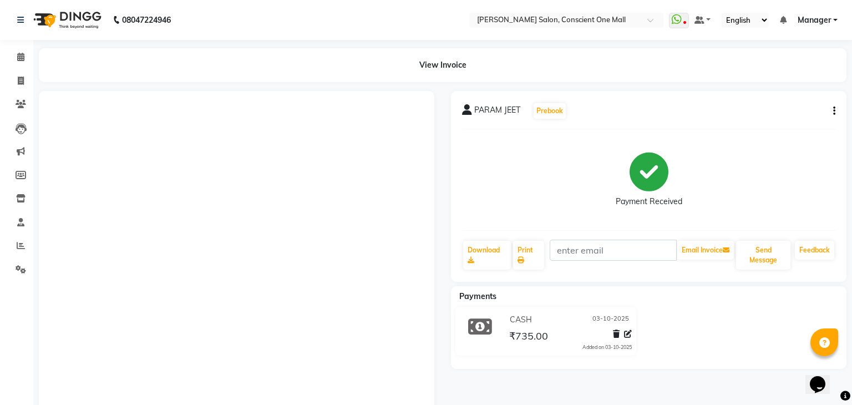
select select "service"
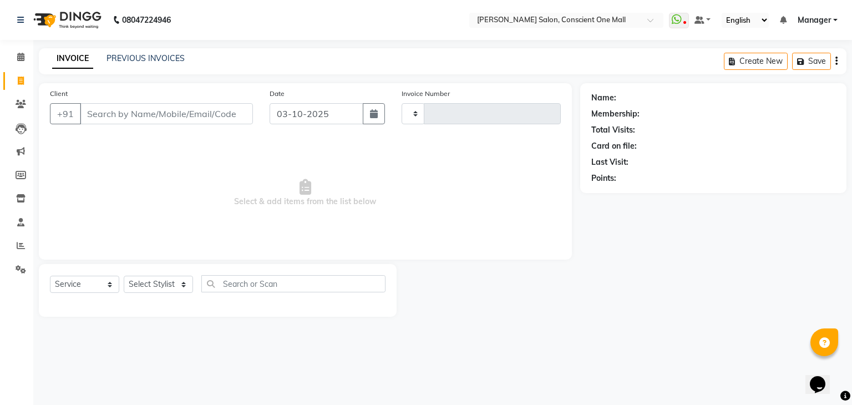
type input "2597"
select select "7575"
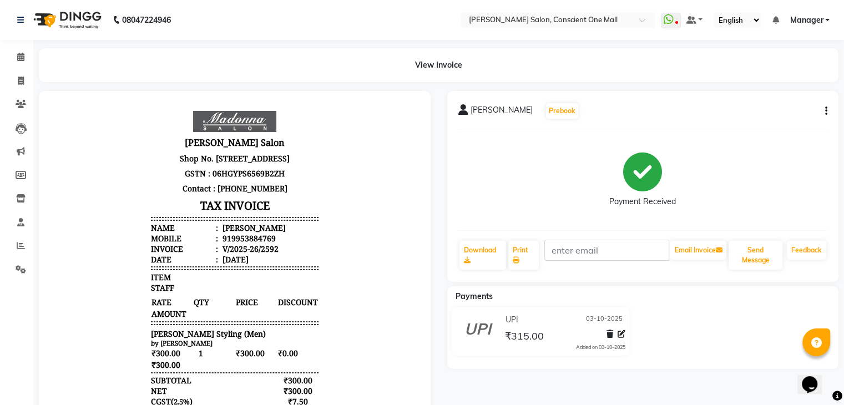
select select "service"
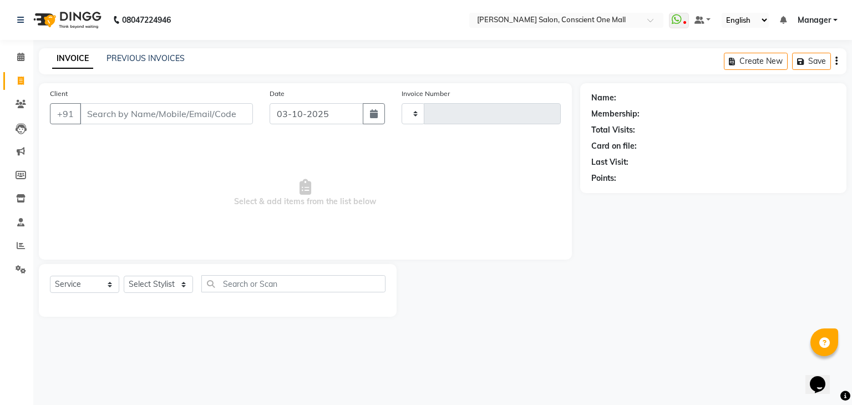
type input "2597"
select select "7575"
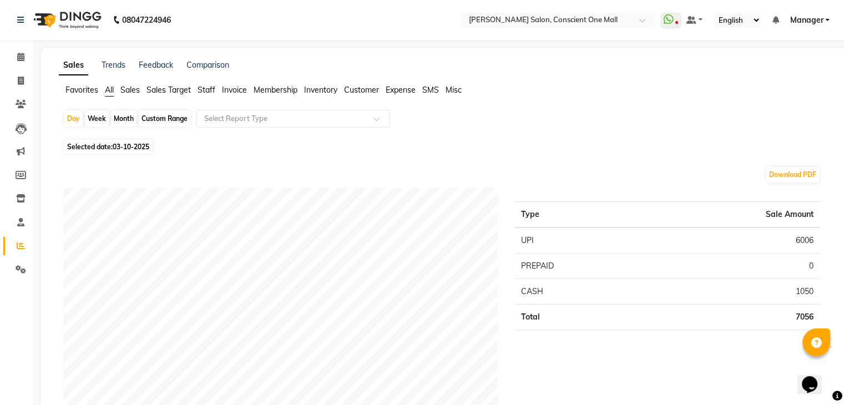
select select "service"
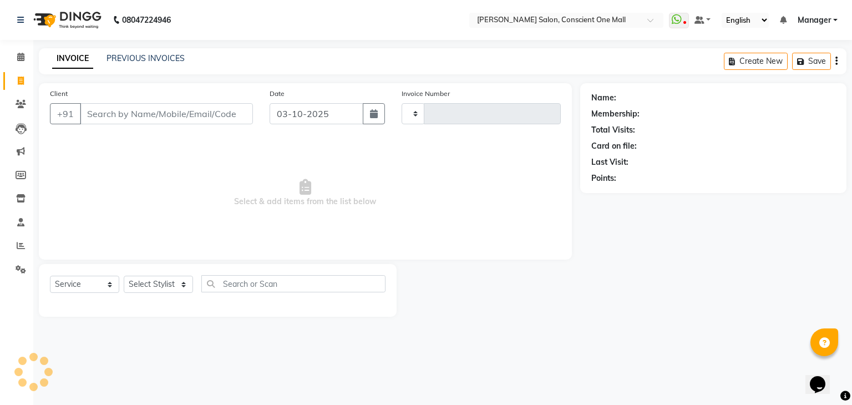
type input "2597"
select select "7575"
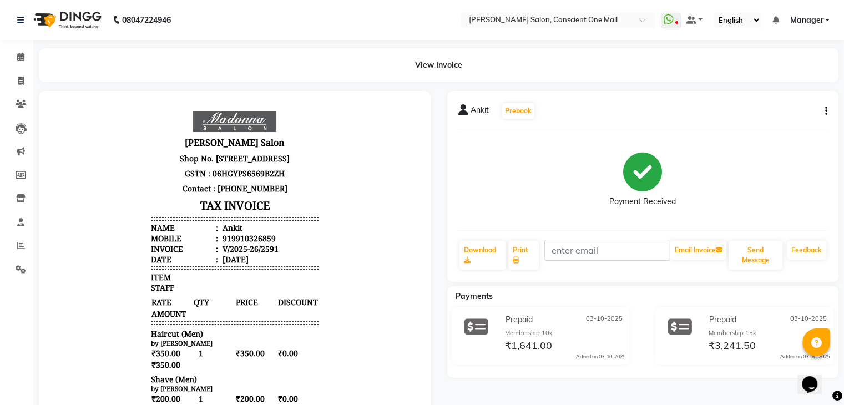
select select "service"
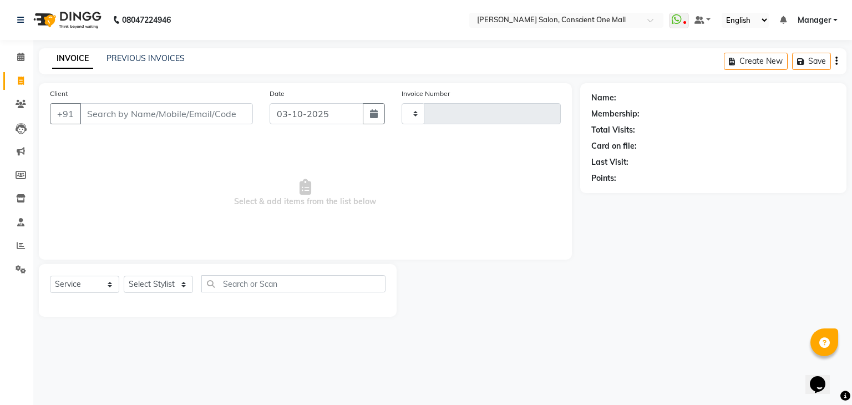
type input "2597"
select select "7575"
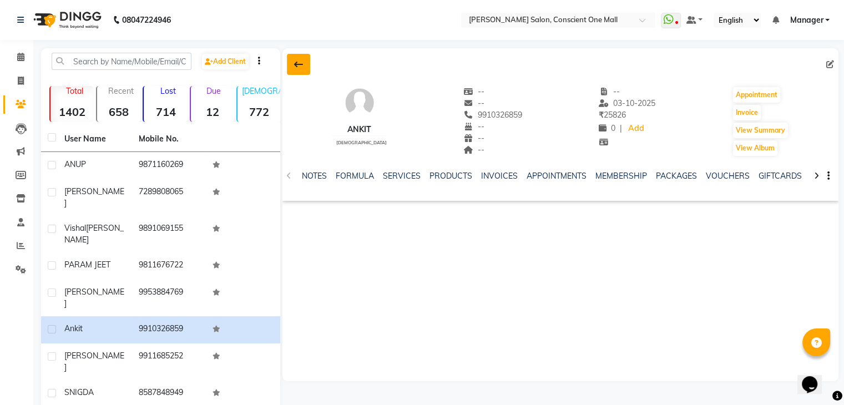
click at [298, 65] on icon at bounding box center [298, 64] width 9 height 9
